Goal: Task Accomplishment & Management: Use online tool/utility

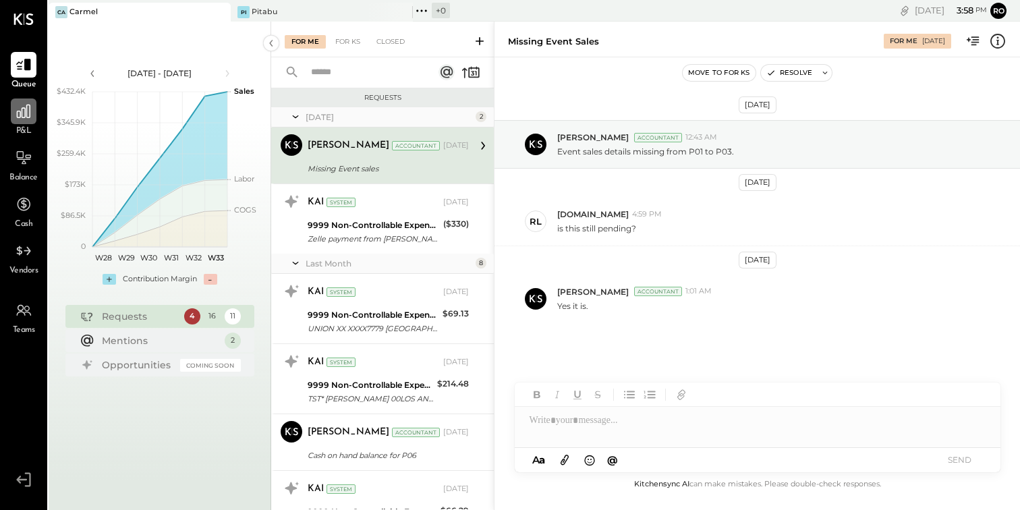
click at [19, 118] on icon at bounding box center [24, 112] width 18 height 18
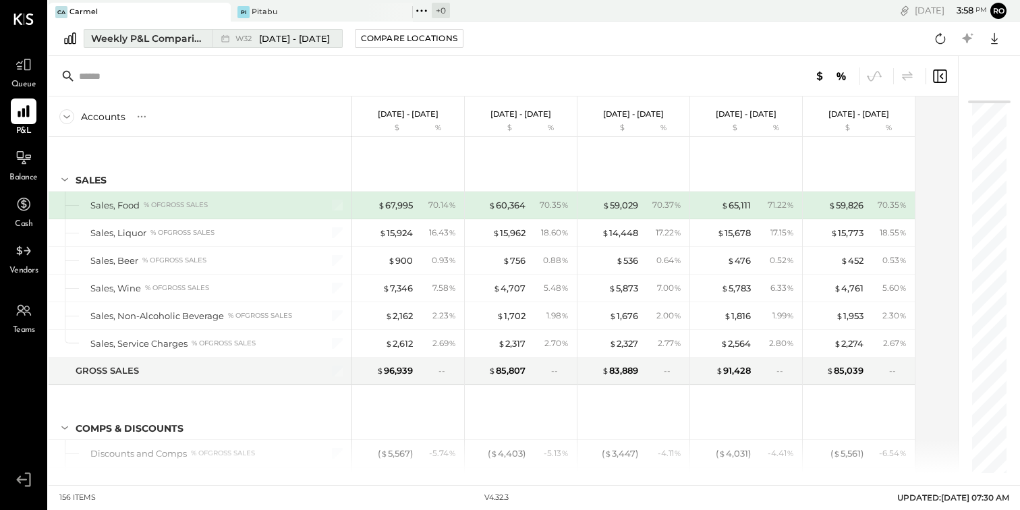
click at [259, 32] on div "W32 [DATE] - [DATE]" at bounding box center [274, 39] width 123 height 18
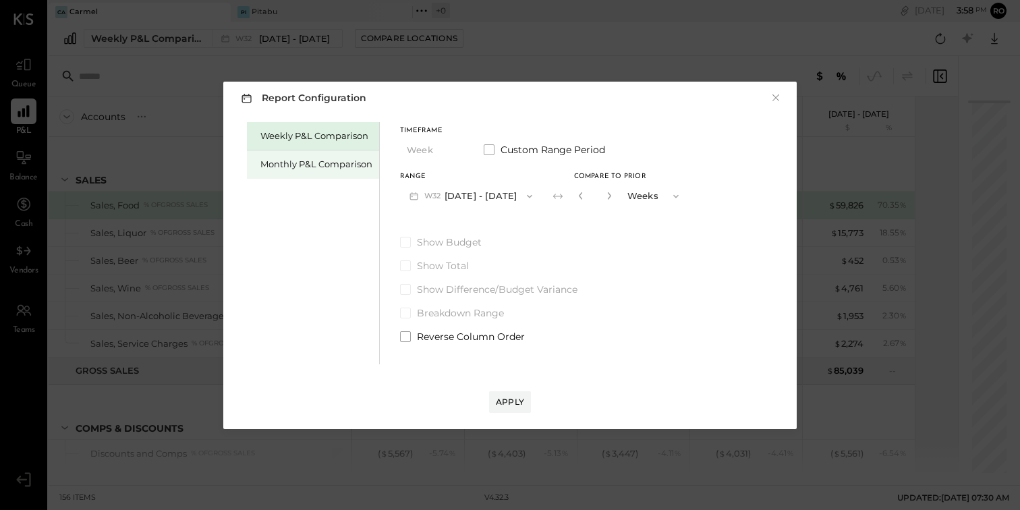
click at [358, 164] on div "Monthly P&L Comparison" at bounding box center [316, 164] width 112 height 13
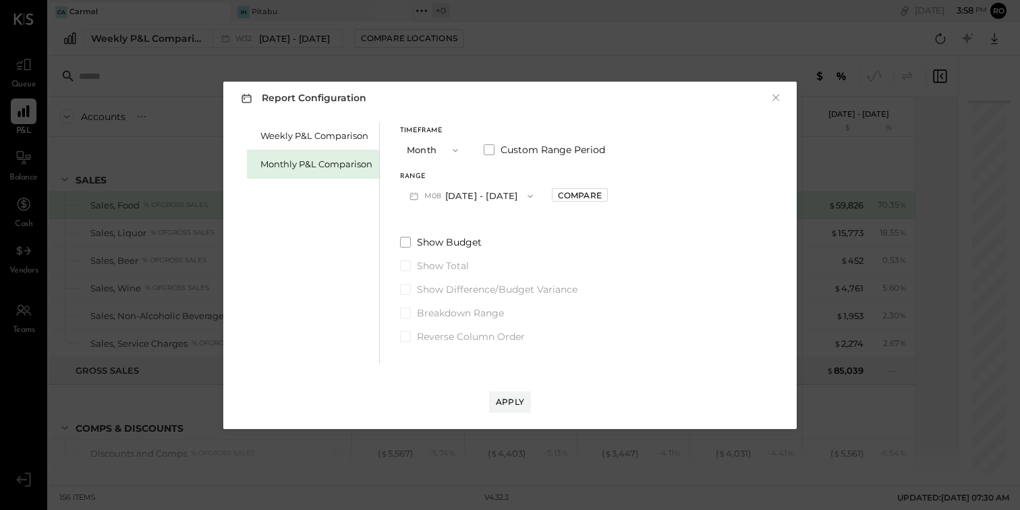
click at [485, 194] on button "M08 [DATE] - [DATE]" at bounding box center [471, 196] width 142 height 25
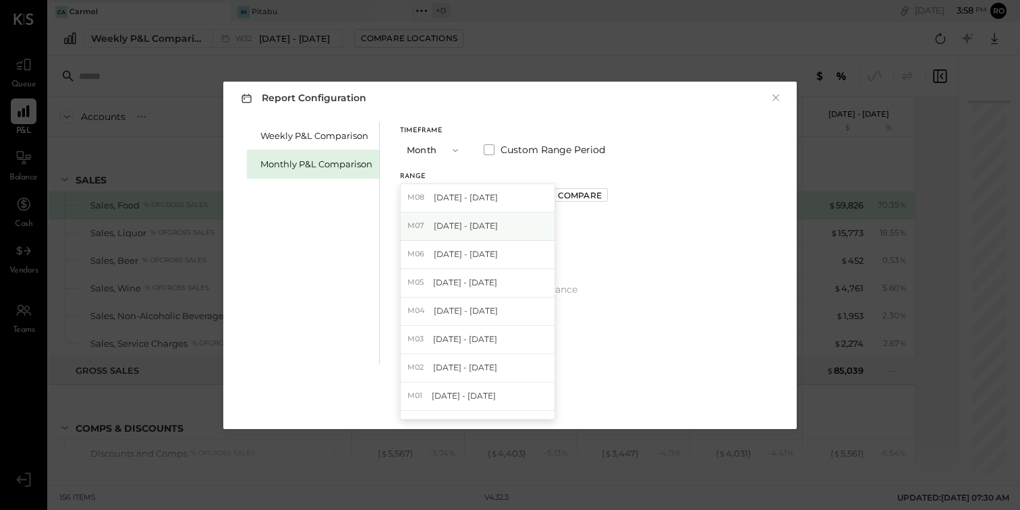
click at [491, 219] on div "M07 [DATE] - [DATE]" at bounding box center [478, 227] width 154 height 28
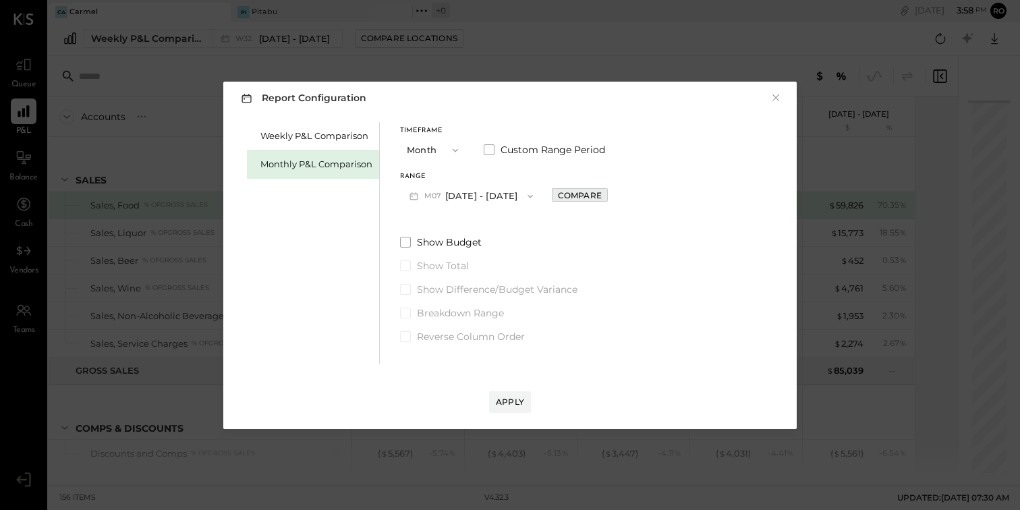
click at [575, 197] on div "Compare" at bounding box center [580, 195] width 44 height 11
click at [605, 198] on div "*" at bounding box center [611, 196] width 72 height 25
click at [605, 198] on button "button" at bounding box center [610, 195] width 11 height 15
type input "*"
click at [505, 397] on div "Apply" at bounding box center [510, 401] width 28 height 11
